Goal: Transaction & Acquisition: Download file/media

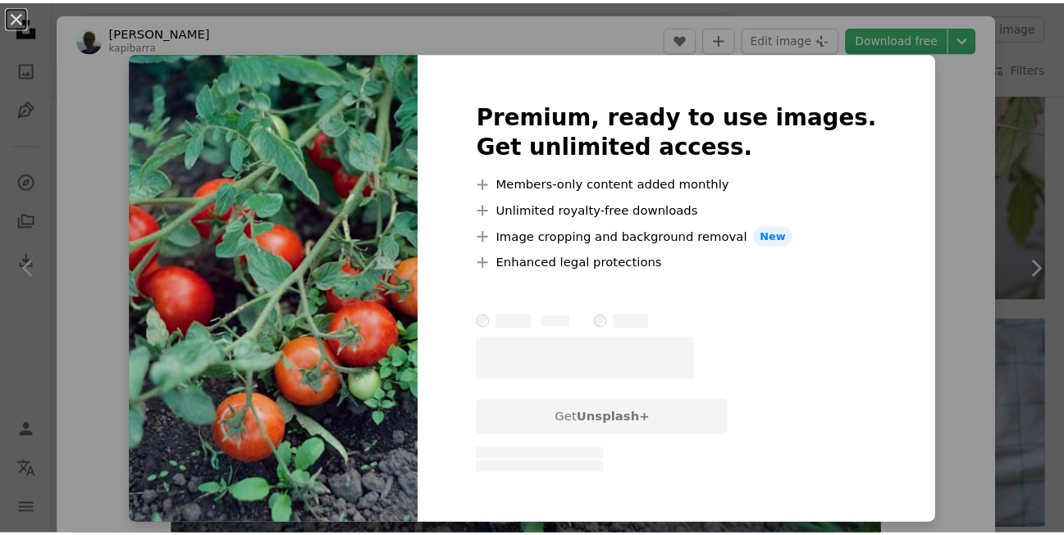
scroll to position [1476, 0]
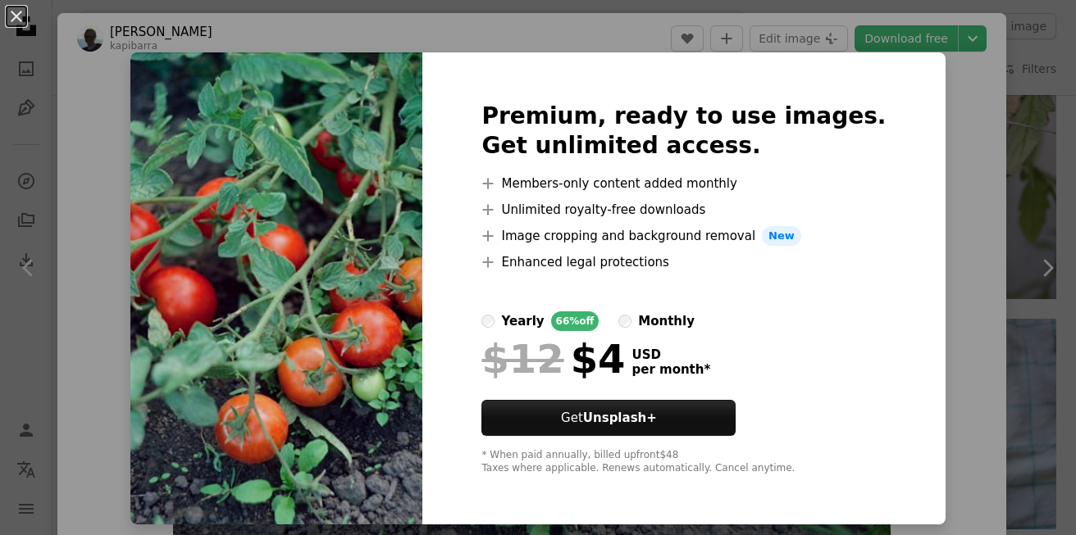
click at [948, 192] on div "An X shape Premium, ready to use images. Get unlimited access. A plus sign Memb…" at bounding box center [538, 267] width 1076 height 535
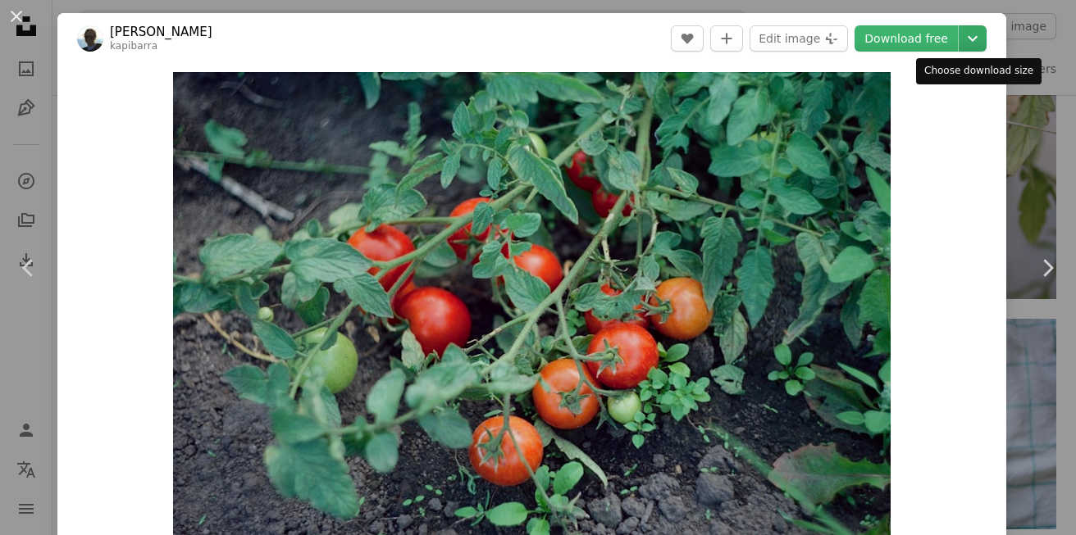
click at [968, 43] on icon "Chevron down" at bounding box center [972, 39] width 26 height 20
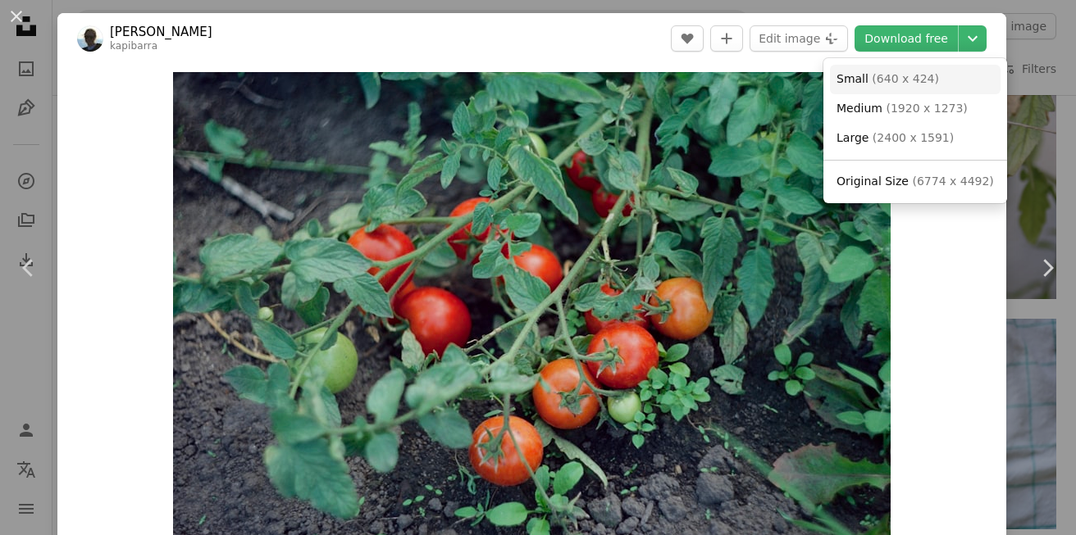
click at [926, 84] on link "Small ( 640 x 424 )" at bounding box center [915, 80] width 171 height 30
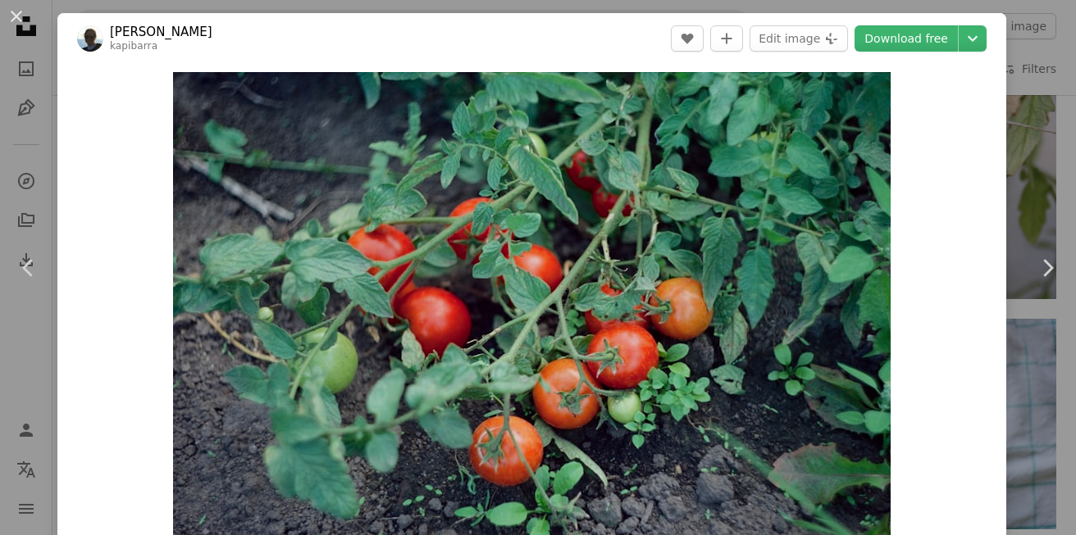
click at [1021, 158] on div "An X shape Chevron left Chevron right [PERSON_NAME] kapibarra A heart A plus si…" at bounding box center [538, 267] width 1076 height 535
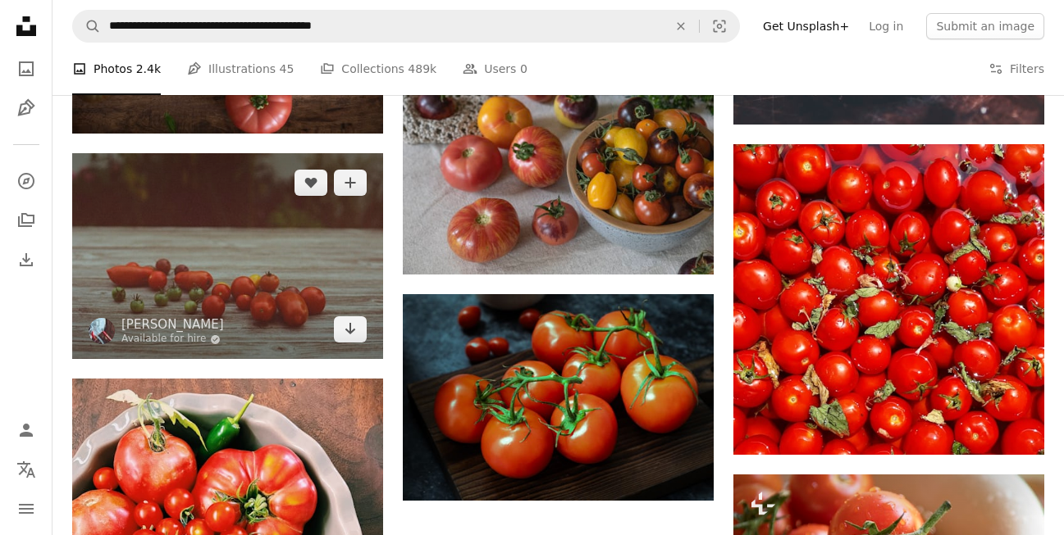
scroll to position [3707, 0]
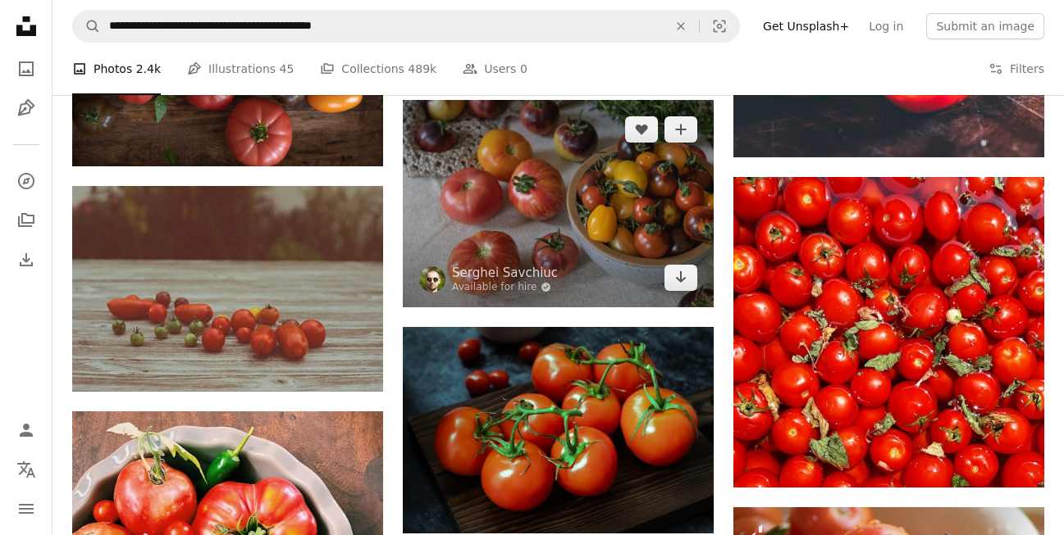
click at [526, 226] on img at bounding box center [558, 203] width 311 height 207
click at [625, 198] on img at bounding box center [558, 203] width 311 height 207
click at [625, 196] on img at bounding box center [558, 203] width 311 height 207
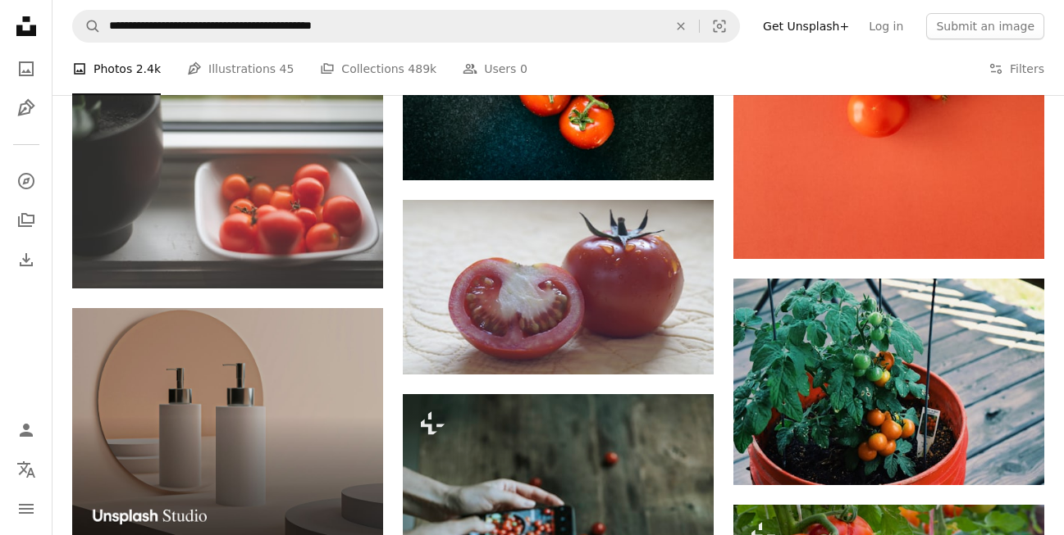
scroll to position [2854, 0]
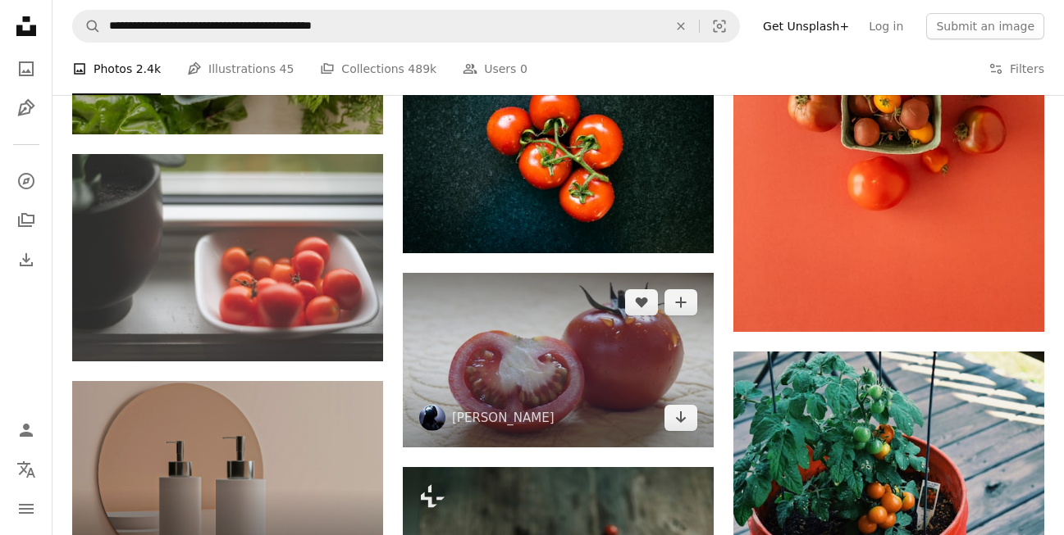
click at [529, 370] on img at bounding box center [558, 360] width 311 height 175
click at [528, 367] on img at bounding box center [558, 360] width 311 height 175
click at [655, 337] on img at bounding box center [558, 360] width 311 height 175
click at [632, 351] on img at bounding box center [558, 360] width 311 height 175
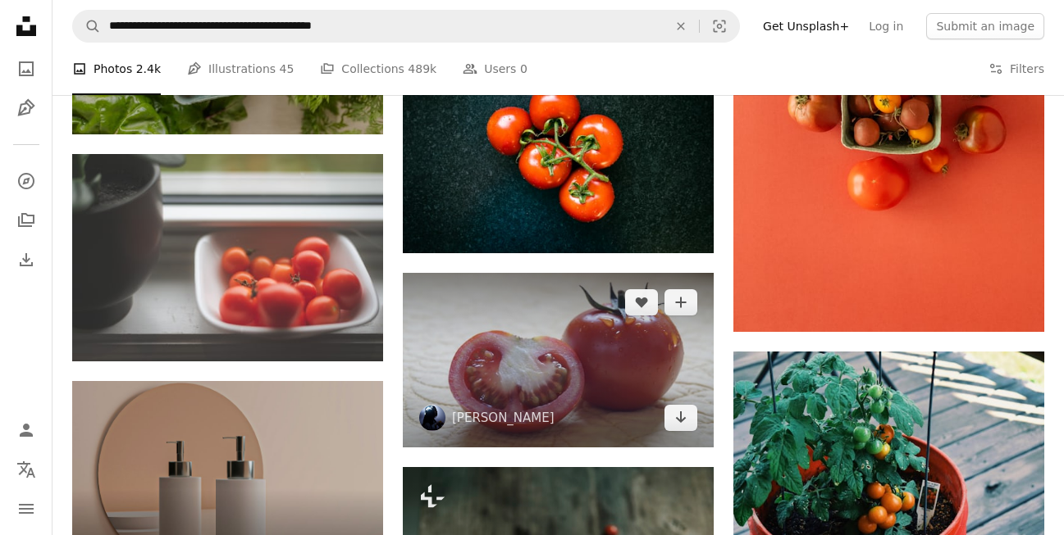
click at [632, 351] on img at bounding box center [558, 360] width 311 height 175
click at [512, 412] on link "[PERSON_NAME]" at bounding box center [503, 418] width 103 height 16
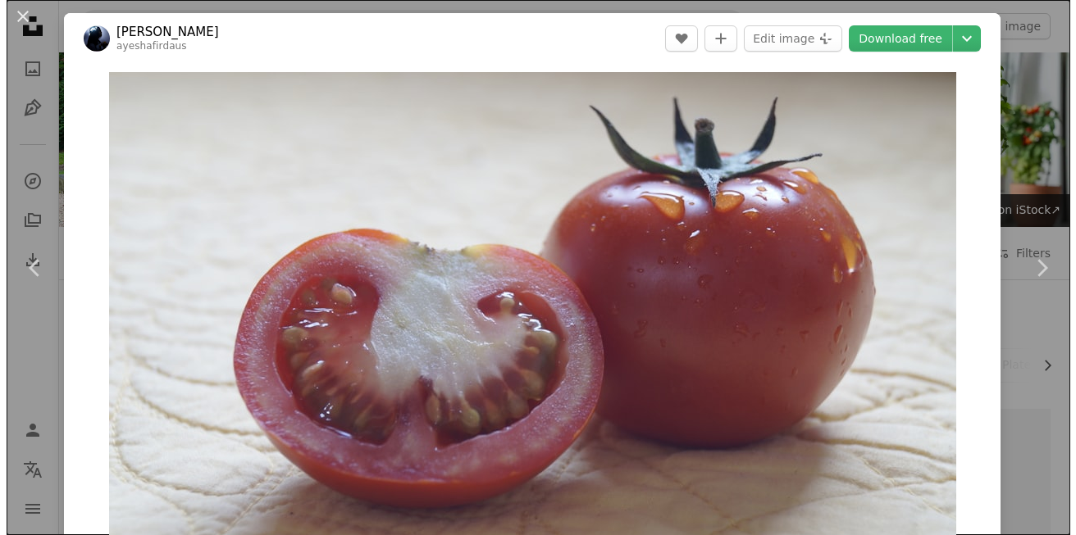
scroll to position [2854, 0]
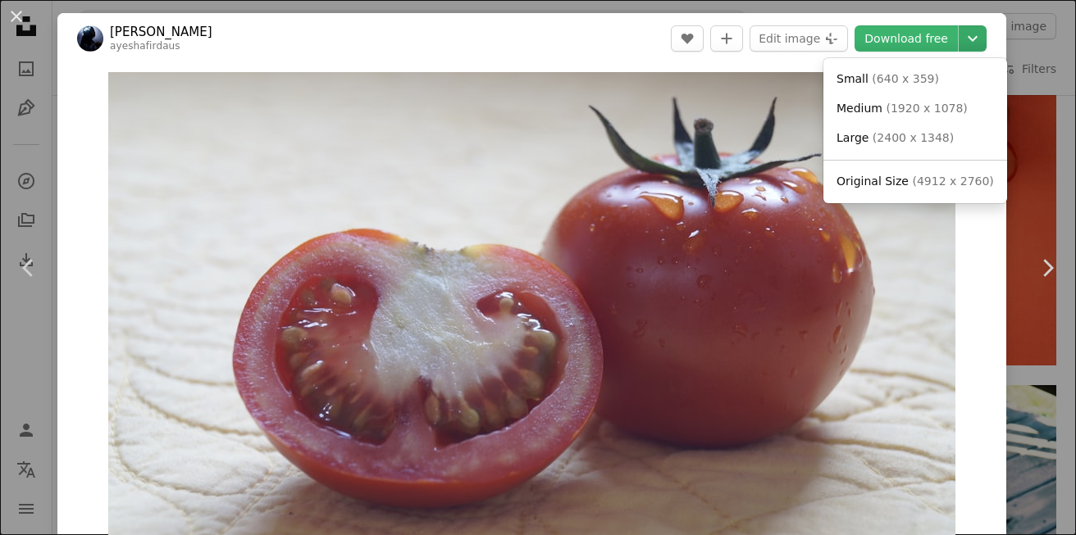
click at [967, 35] on icon "Chevron down" at bounding box center [972, 39] width 26 height 20
click at [930, 86] on link "Small ( 640 x 359 )" at bounding box center [915, 80] width 171 height 30
